Goal: Task Accomplishment & Management: Manage account settings

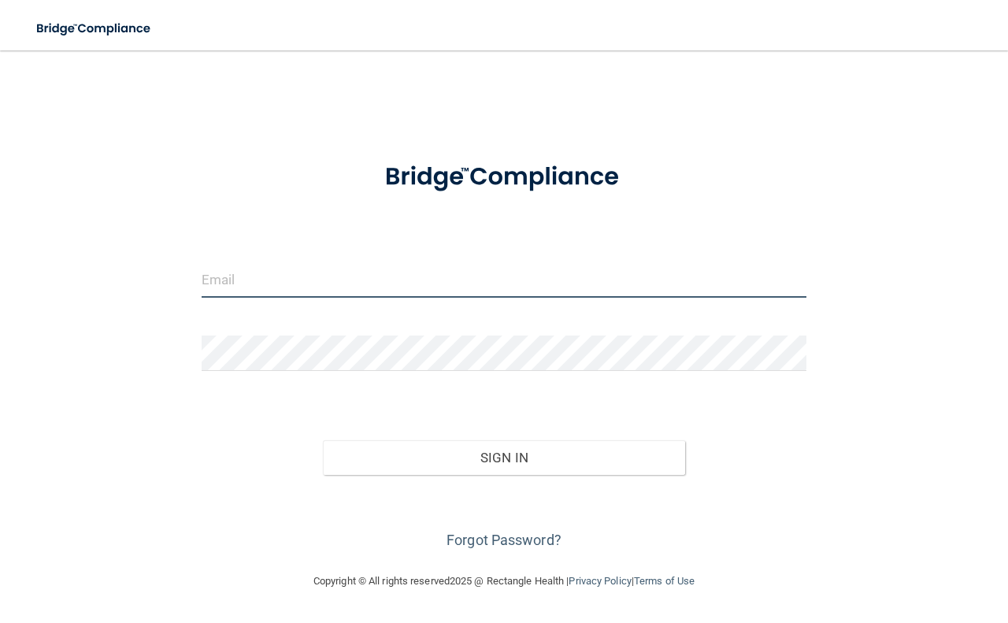
click at [272, 272] on input "email" at bounding box center [504, 279] width 605 height 35
type input "[EMAIL_ADDRESS][DOMAIN_NAME]"
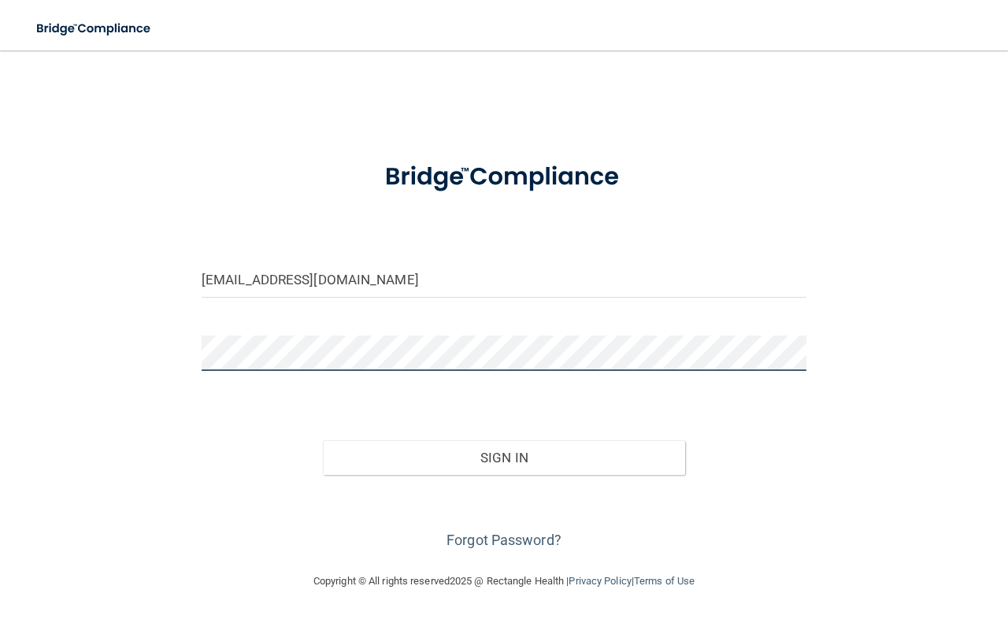
click at [323, 440] on button "Sign In" at bounding box center [504, 457] width 363 height 35
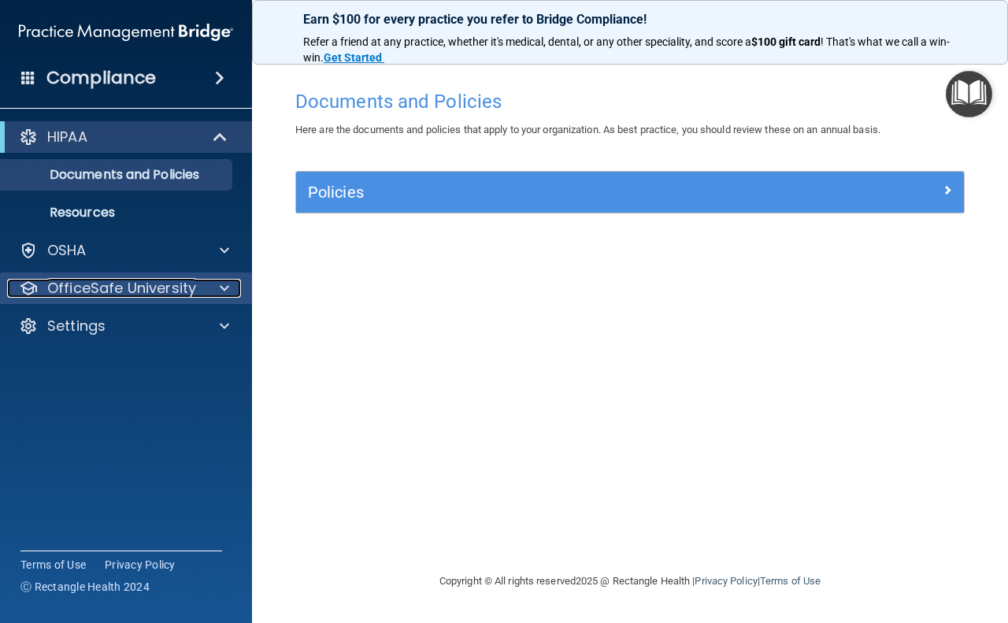
click at [164, 296] on p "OfficeSafe University" at bounding box center [121, 288] width 149 height 19
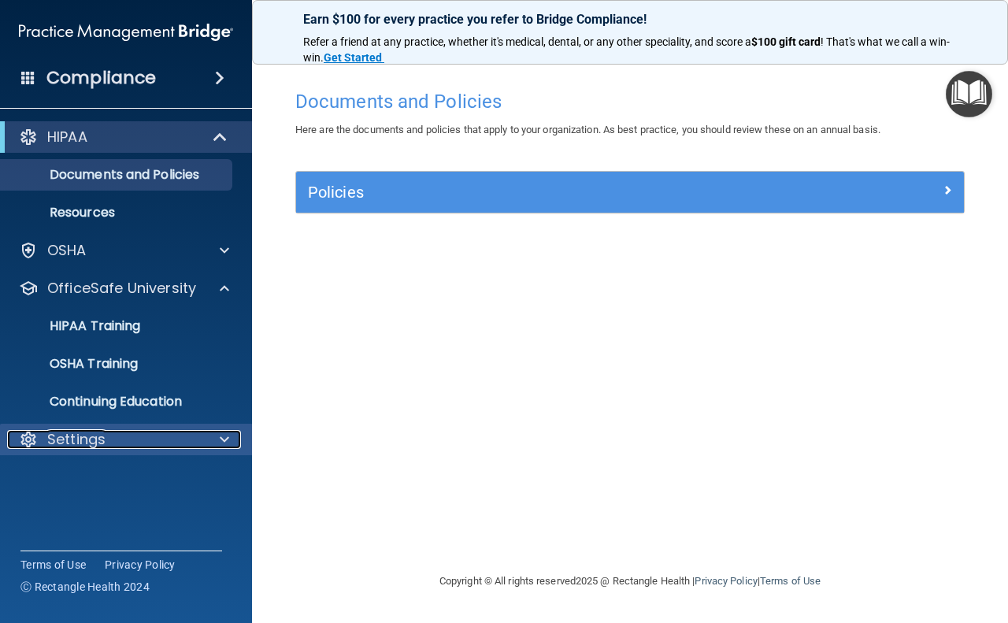
click at [167, 438] on div "Settings" at bounding box center [104, 439] width 195 height 19
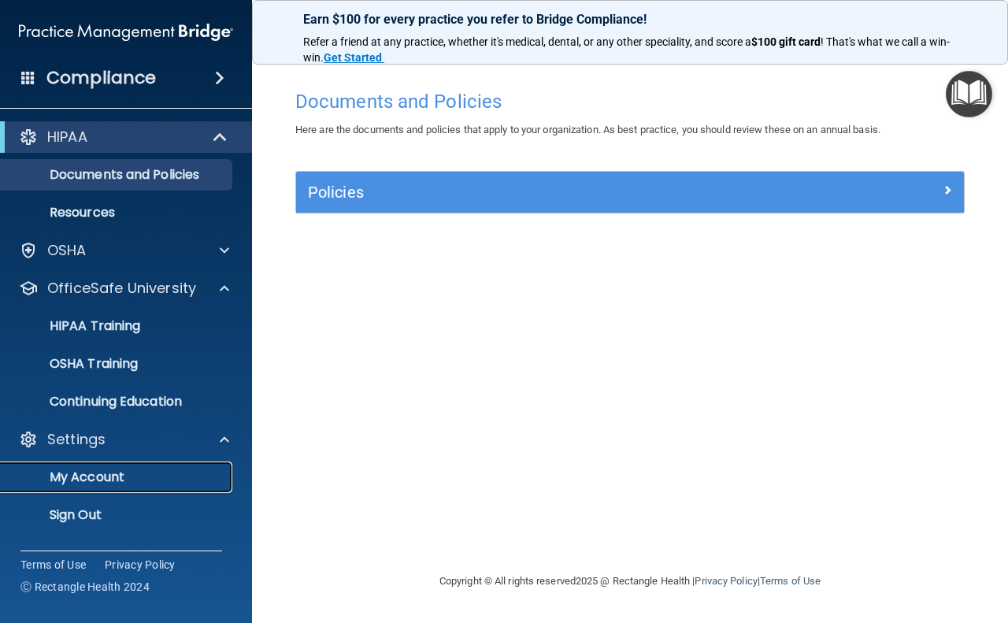
click at [113, 471] on p "My Account" at bounding box center [117, 477] width 215 height 16
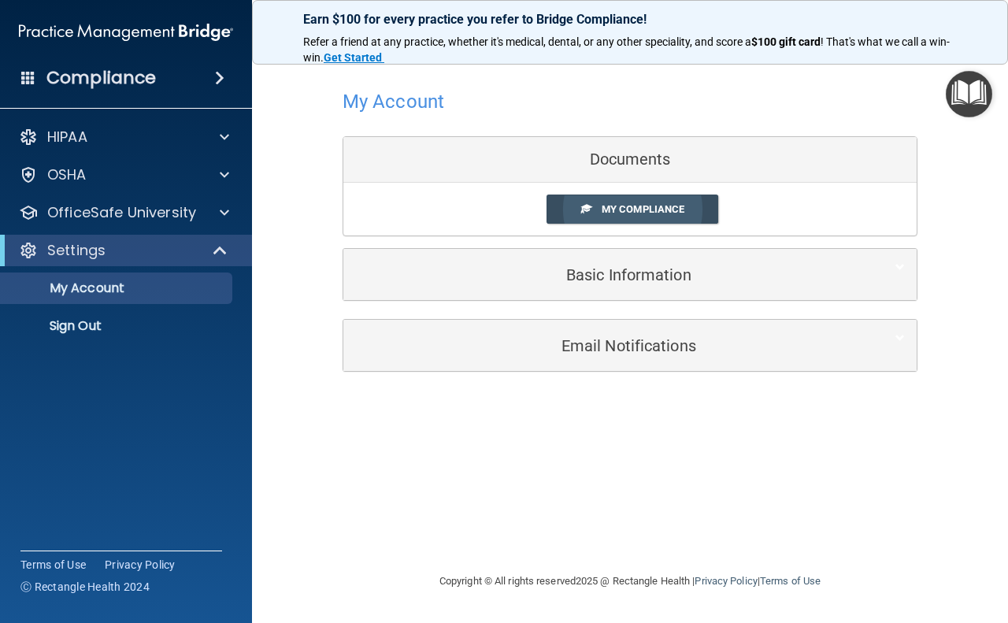
click at [588, 207] on span at bounding box center [586, 208] width 10 height 10
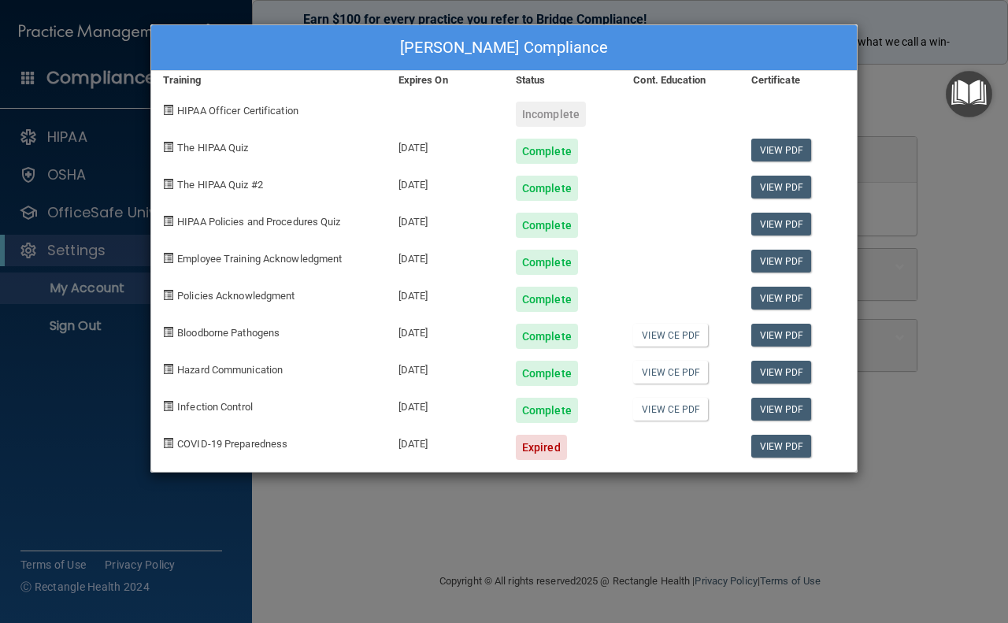
click at [903, 526] on div "[PERSON_NAME] Compliance Training Expires On Status Cont. Education Certificate…" at bounding box center [504, 311] width 1008 height 623
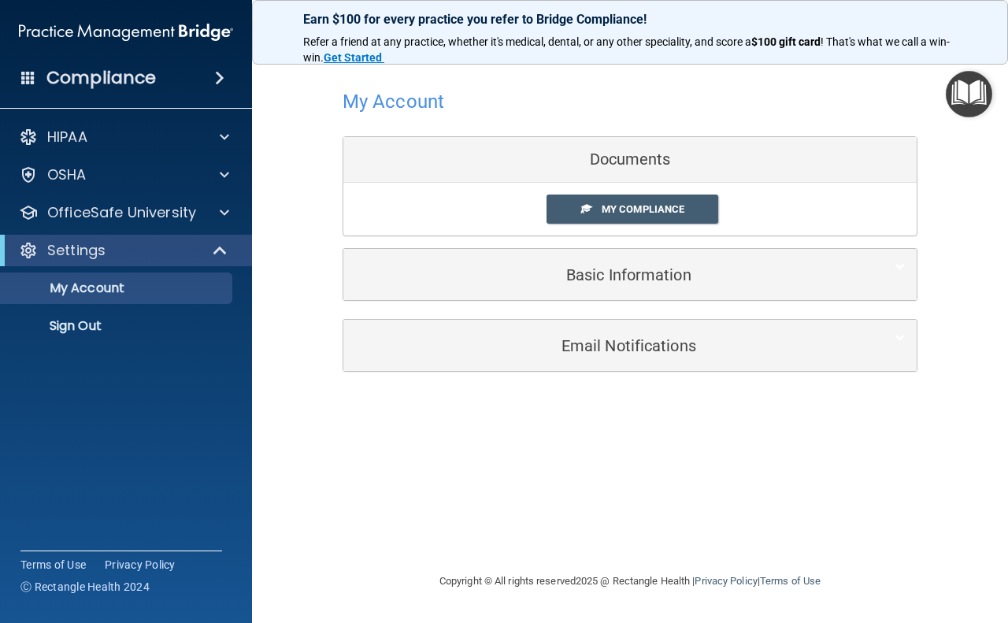
click at [600, 160] on div "Documents" at bounding box center [629, 160] width 573 height 46
click at [604, 162] on div "Documents" at bounding box center [629, 160] width 573 height 46
click at [607, 164] on div "Documents" at bounding box center [629, 160] width 573 height 46
click at [615, 164] on div "Documents" at bounding box center [629, 160] width 573 height 46
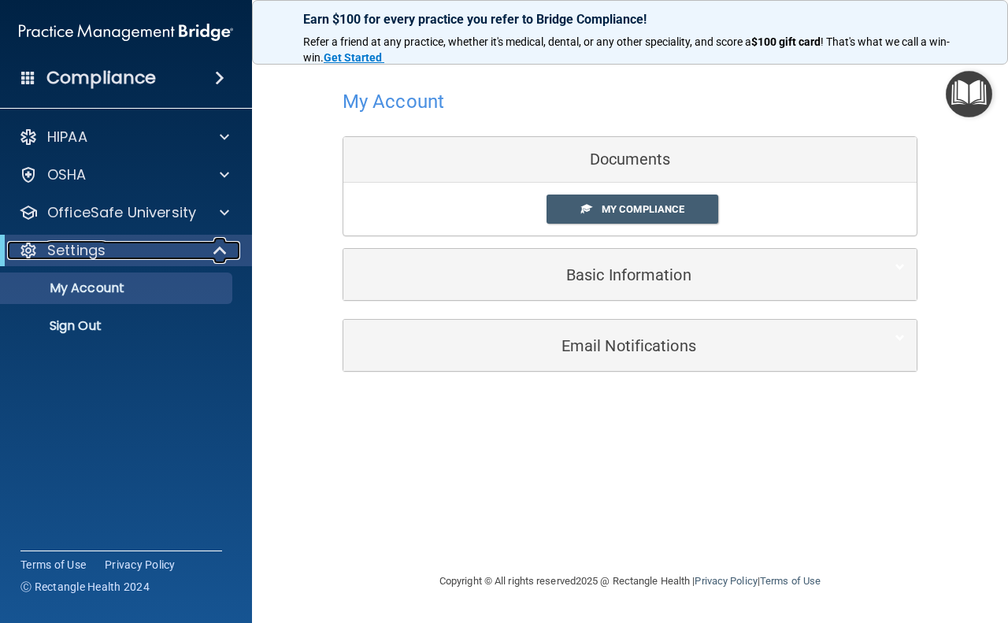
click at [223, 246] on span at bounding box center [221, 250] width 13 height 19
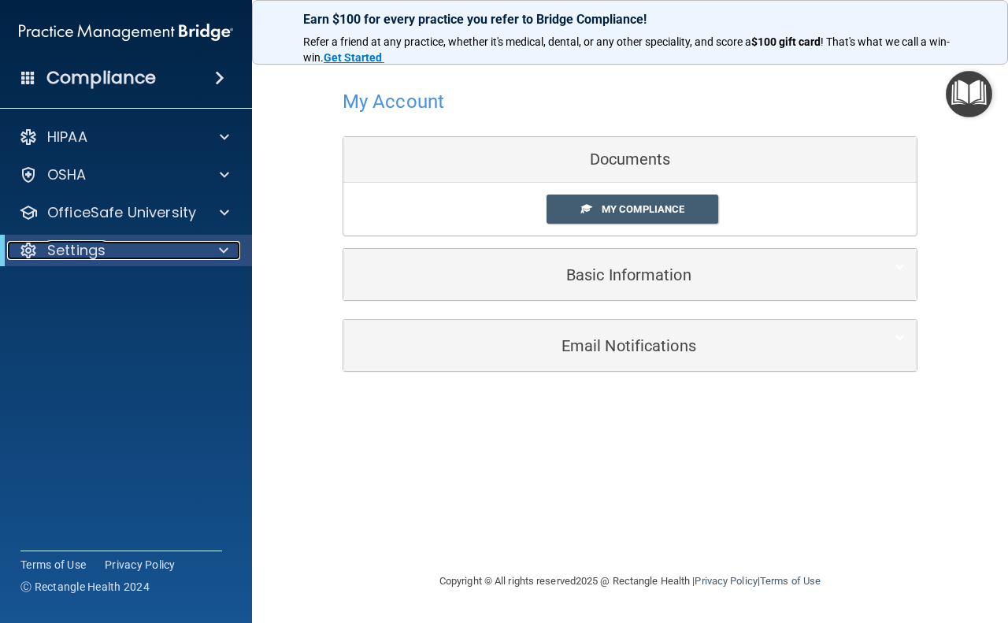
click at [211, 246] on div at bounding box center [221, 250] width 39 height 19
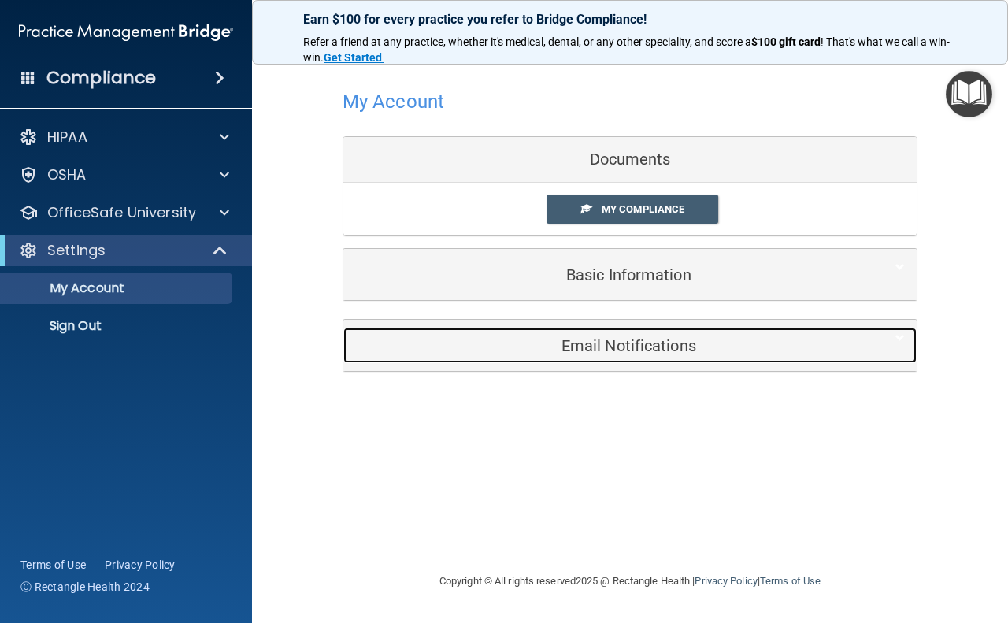
click at [683, 359] on div "Email Notifications" at bounding box center [605, 345] width 525 height 35
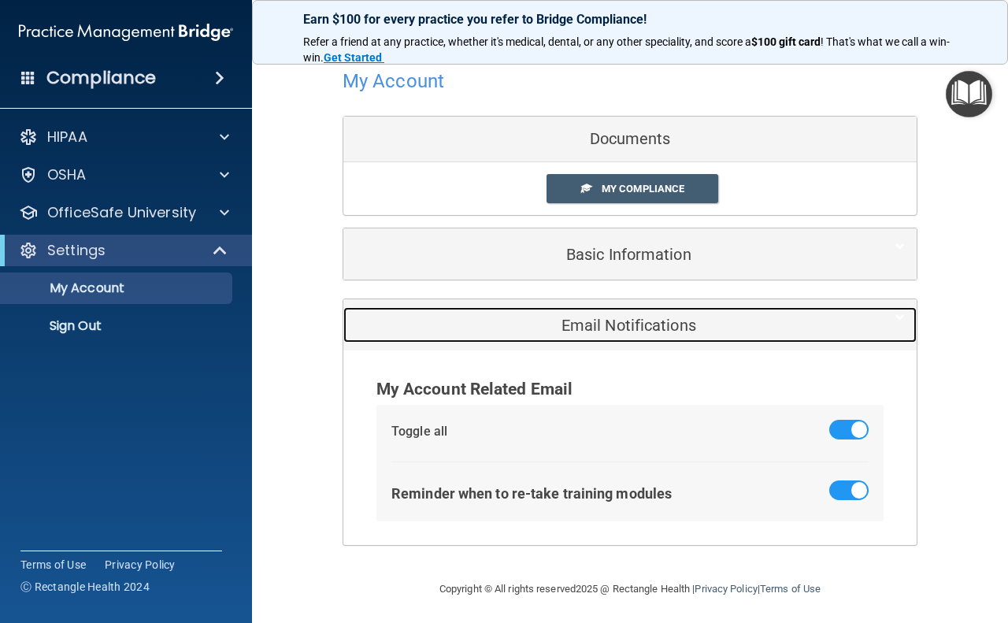
scroll to position [25, 0]
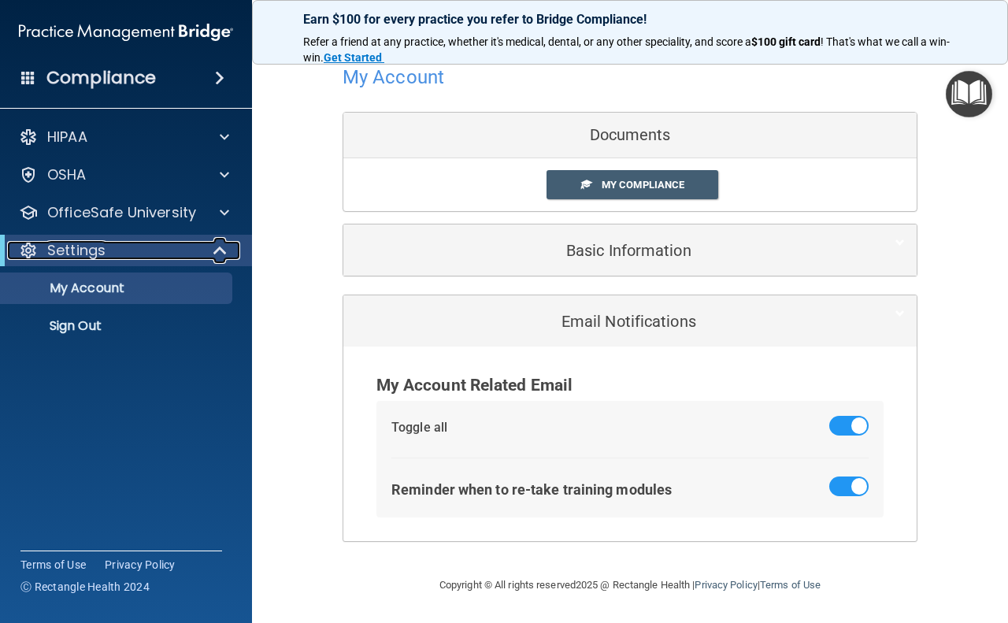
click at [69, 249] on p "Settings" at bounding box center [76, 250] width 58 height 19
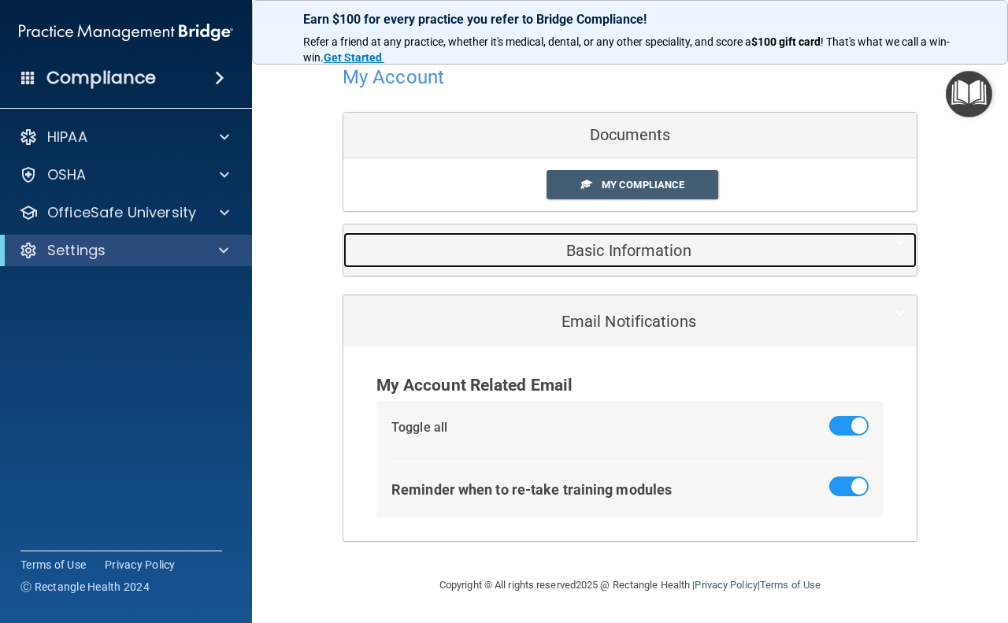
click at [702, 264] on div "Basic Information" at bounding box center [605, 249] width 525 height 35
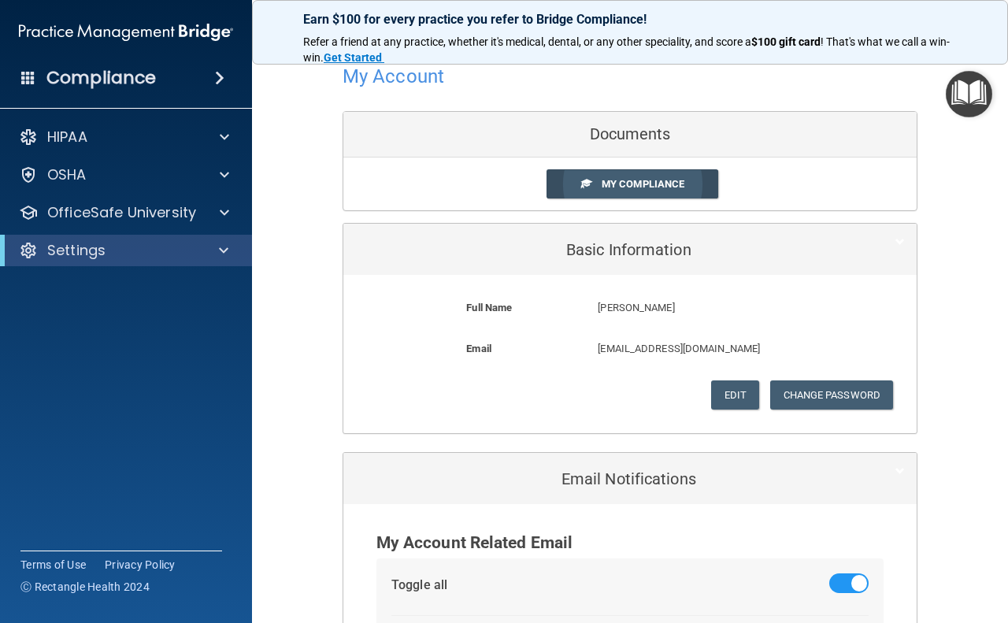
click at [602, 180] on span "My Compliance" at bounding box center [643, 184] width 83 height 12
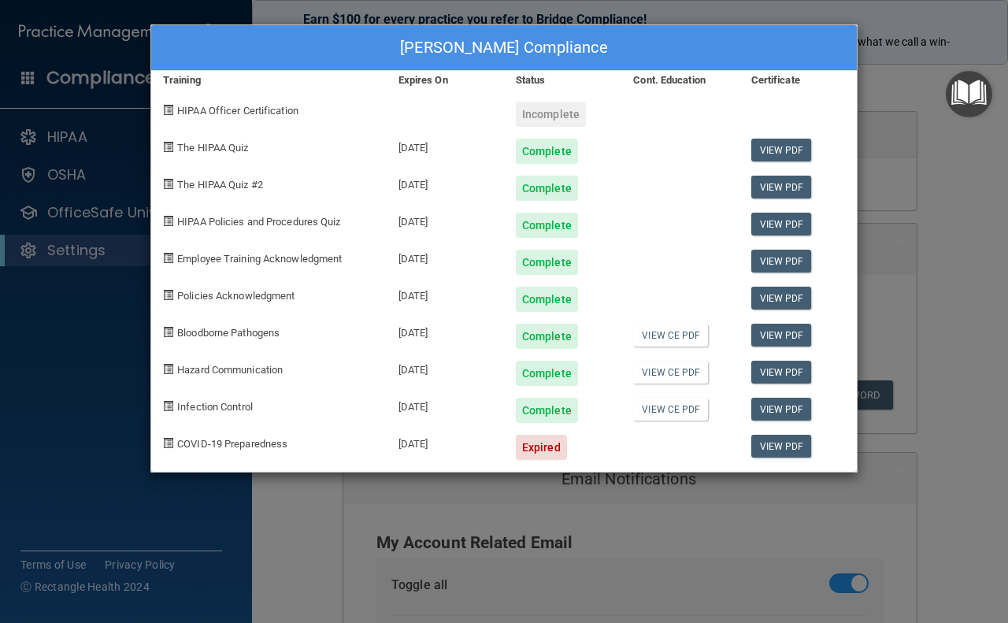
click at [786, 76] on div "Certificate" at bounding box center [797, 80] width 117 height 19
click at [790, 447] on link "View PDF" at bounding box center [781, 446] width 61 height 23
click at [971, 221] on div "[PERSON_NAME] Compliance Training Expires On Status Cont. Education Certificate…" at bounding box center [504, 311] width 1008 height 623
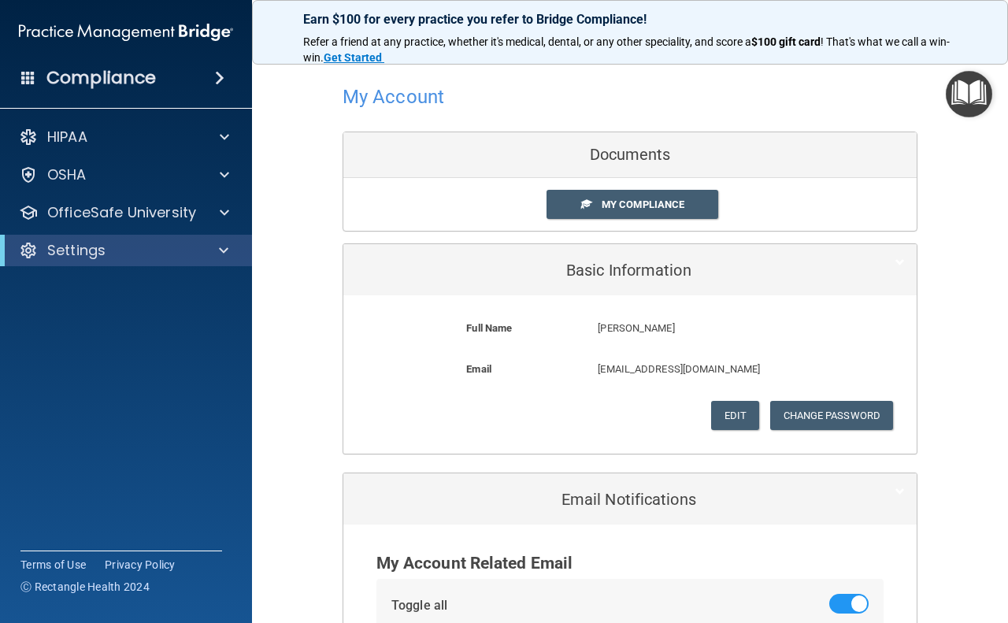
scroll to position [0, 0]
